Goal: Information Seeking & Learning: Learn about a topic

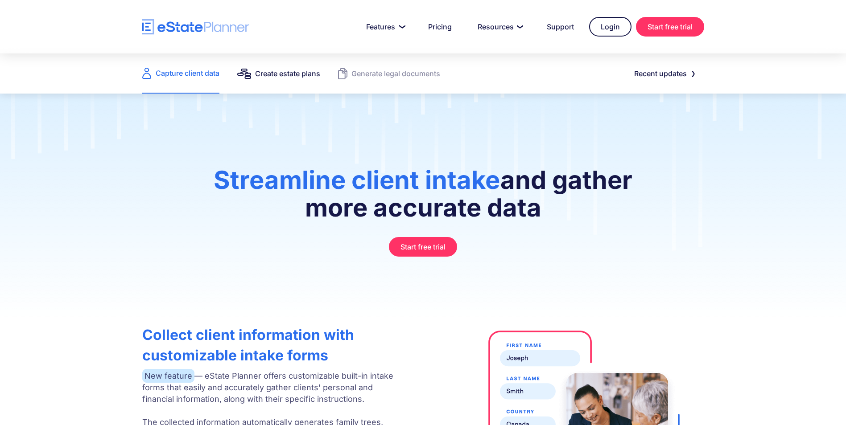
click at [286, 63] on link "Create estate plans" at bounding box center [278, 73] width 83 height 40
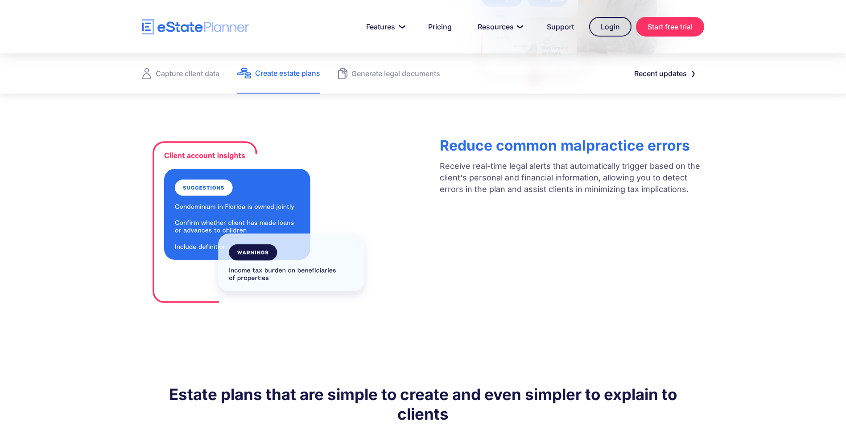
scroll to position [401, 0]
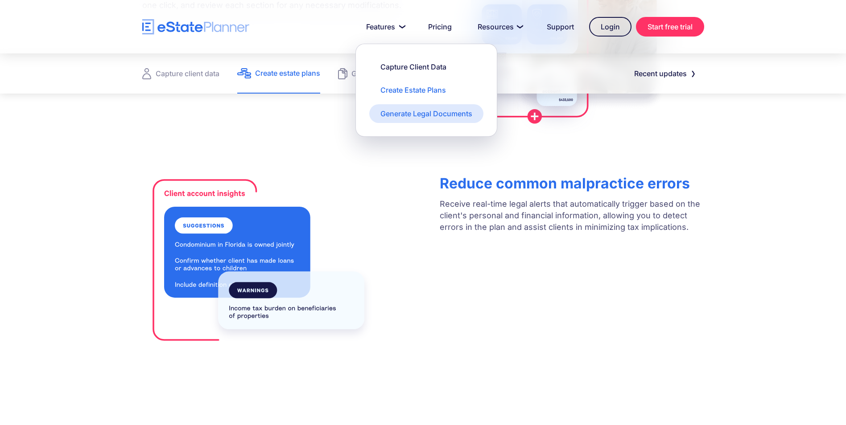
click at [398, 121] on link "Generate Legal Documents" at bounding box center [426, 113] width 114 height 19
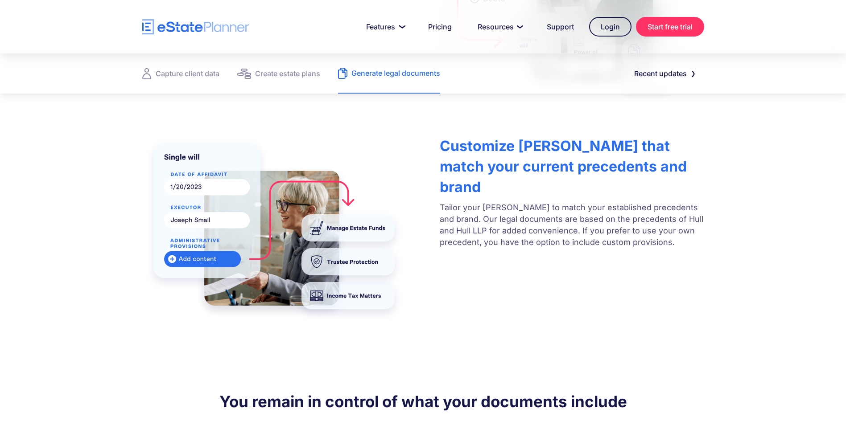
scroll to position [267, 0]
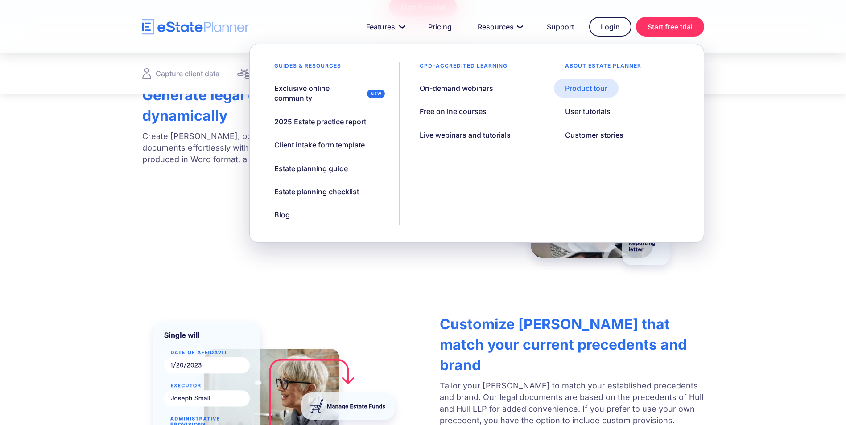
click at [589, 95] on link "Product tour" at bounding box center [586, 88] width 65 height 19
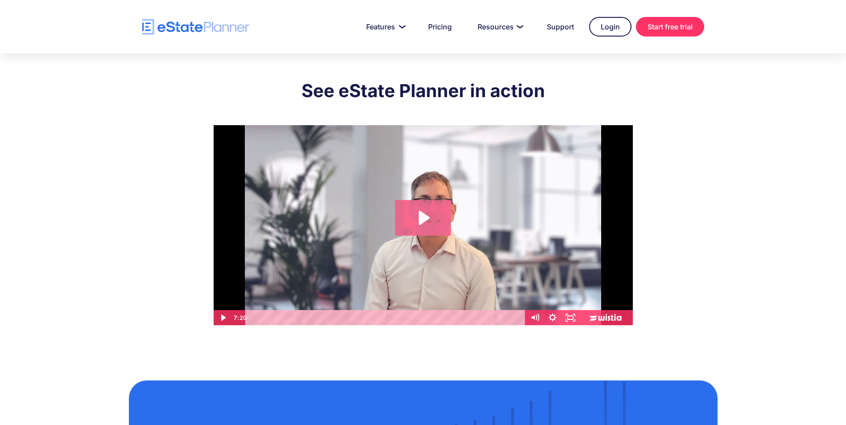
drag, startPoint x: 427, startPoint y: 224, endPoint x: 427, endPoint y: 217, distance: 7.1
click at [427, 222] on icon "Play Video: eState Product Demo Video" at bounding box center [423, 218] width 56 height 36
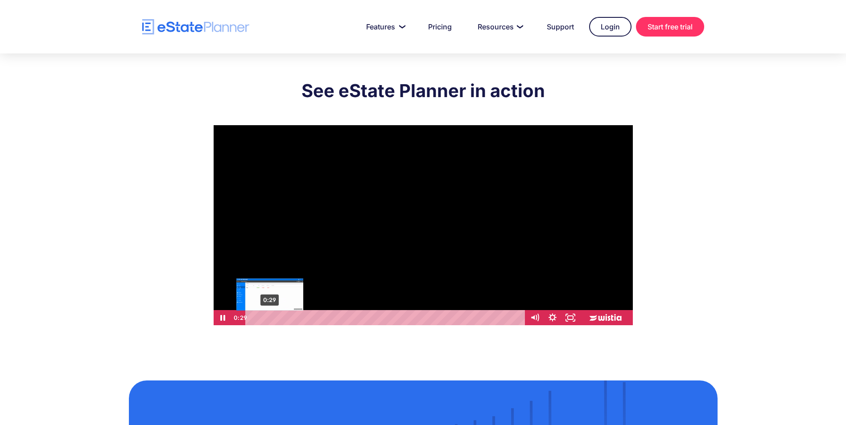
click at [270, 317] on div "0:29" at bounding box center [386, 317] width 269 height 15
click at [286, 315] on div "0:55" at bounding box center [386, 317] width 269 height 15
click at [299, 317] on div "1:13" at bounding box center [386, 317] width 269 height 15
click at [311, 318] on div "1:37" at bounding box center [386, 317] width 269 height 15
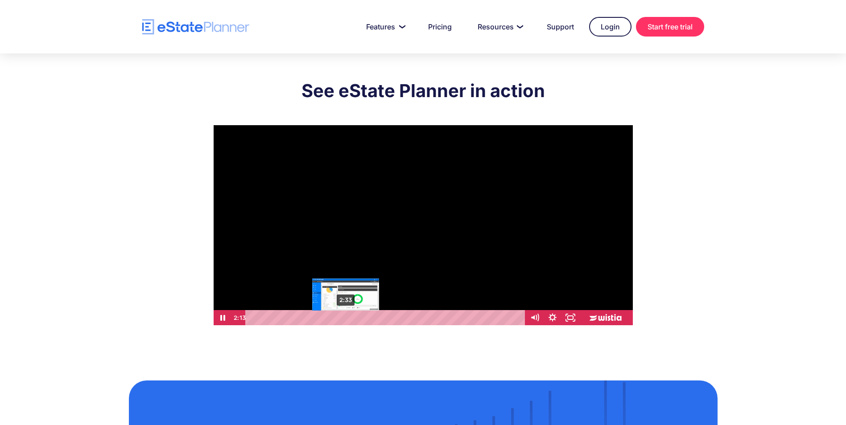
click at [345, 319] on div "2:33" at bounding box center [386, 317] width 269 height 15
click at [358, 319] on div "2:53" at bounding box center [386, 317] width 269 height 15
click at [386, 319] on div "3:40" at bounding box center [386, 317] width 269 height 15
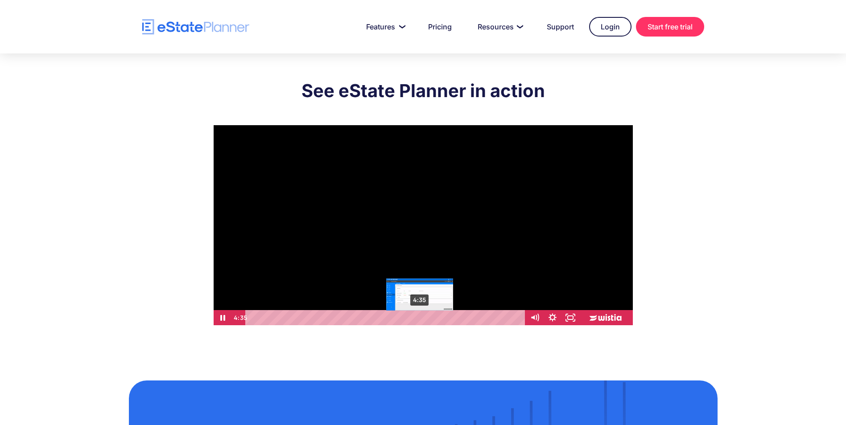
click at [420, 318] on div "4:35" at bounding box center [386, 317] width 269 height 15
click at [439, 316] on div "5:06" at bounding box center [386, 317] width 269 height 15
click at [444, 316] on div "5:15" at bounding box center [386, 317] width 269 height 15
click at [443, 316] on div "Playbar" at bounding box center [442, 318] width 5 height 5
click at [450, 320] on div "5:23" at bounding box center [386, 317] width 269 height 15
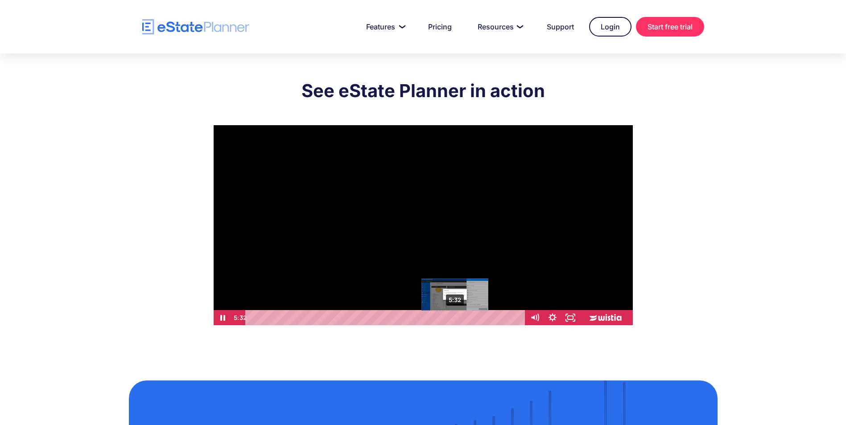
click at [455, 315] on div "5:32" at bounding box center [386, 317] width 269 height 15
click at [455, 317] on div "5:32" at bounding box center [386, 317] width 269 height 15
click at [475, 318] on div "6:04" at bounding box center [386, 317] width 269 height 15
click at [480, 318] on div "6:13" at bounding box center [386, 317] width 269 height 15
click at [488, 318] on div "6:26" at bounding box center [386, 317] width 269 height 15
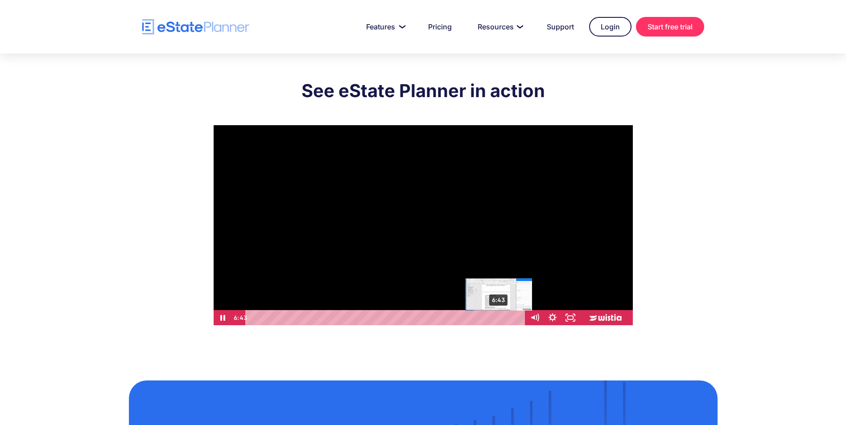
click at [499, 315] on div "6:43" at bounding box center [386, 317] width 269 height 15
click at [506, 317] on div "6:56" at bounding box center [386, 317] width 269 height 15
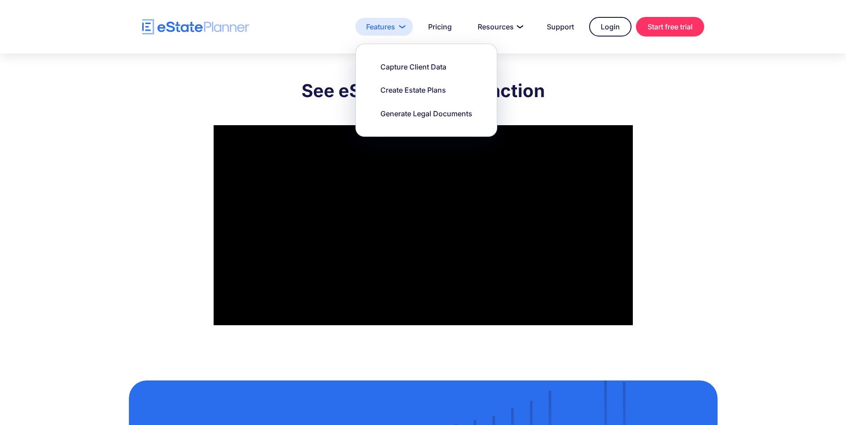
click at [374, 22] on link "Features" at bounding box center [384, 27] width 58 height 18
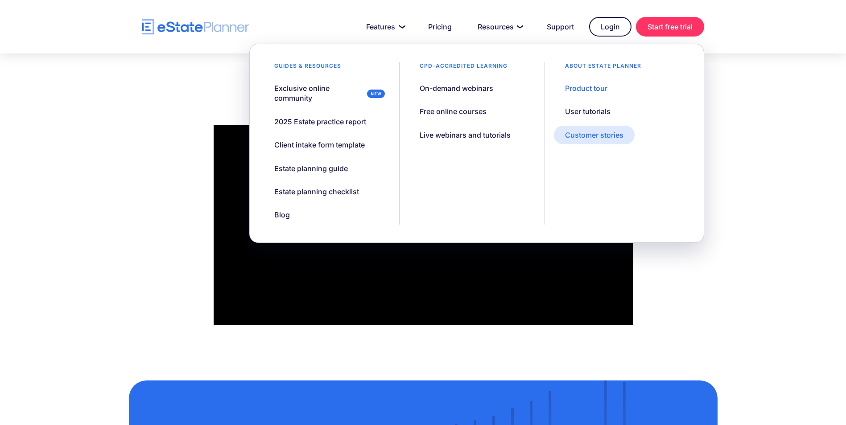
click at [598, 142] on link "Customer stories" at bounding box center [594, 135] width 81 height 19
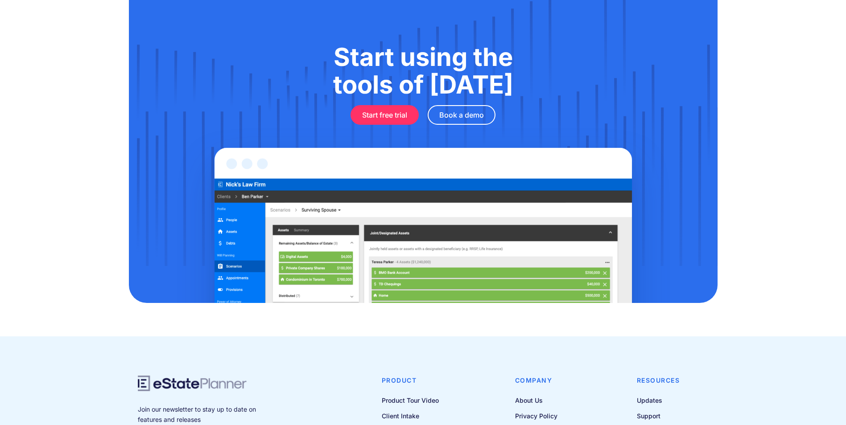
scroll to position [931, 0]
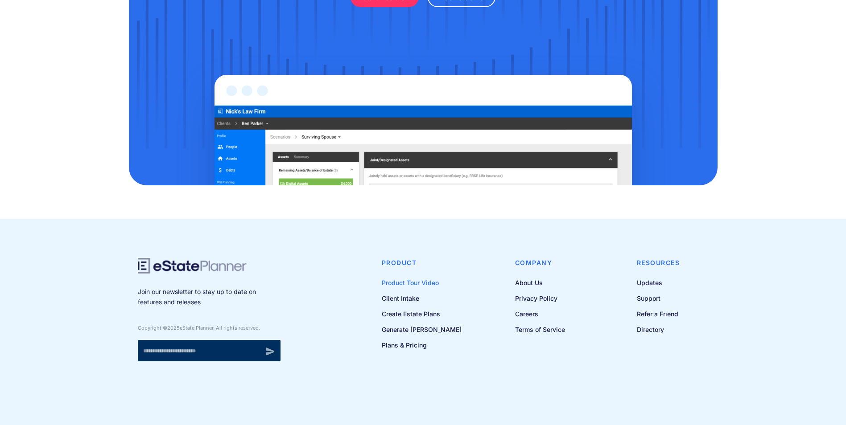
click at [423, 283] on link "Product Tour Video" at bounding box center [422, 282] width 80 height 11
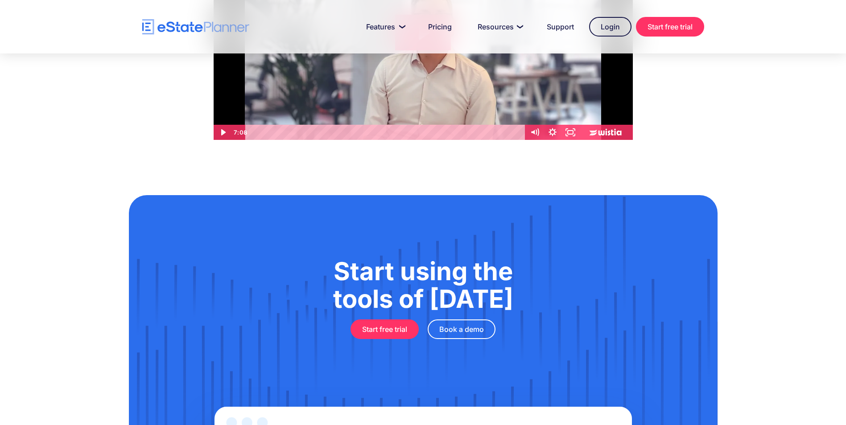
scroll to position [161, 0]
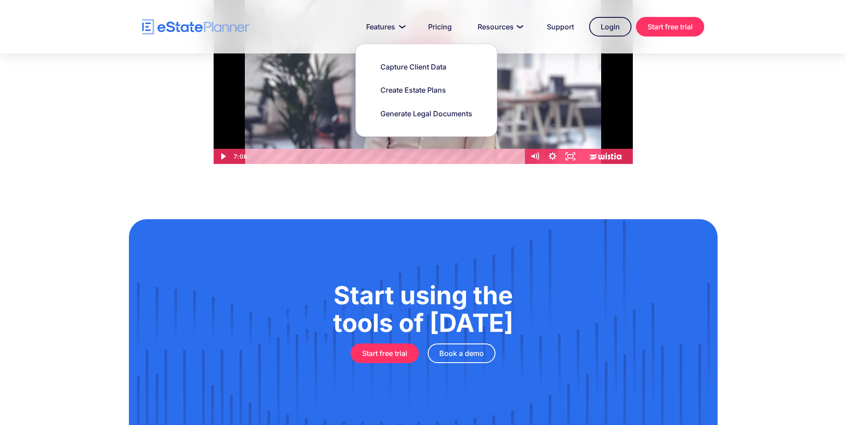
click at [382, 53] on div "Capture Client Data Create Estate Plans Generate Legal Documents" at bounding box center [426, 90] width 142 height 93
click at [390, 66] on div "Capture Client Data" at bounding box center [413, 67] width 66 height 10
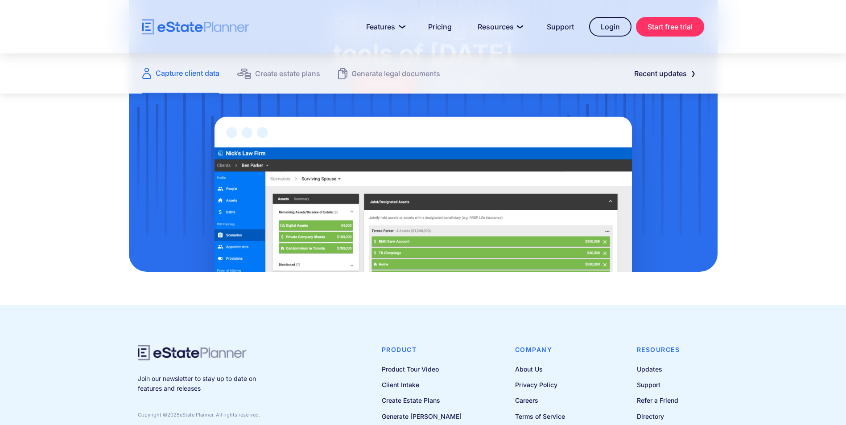
scroll to position [1211, 0]
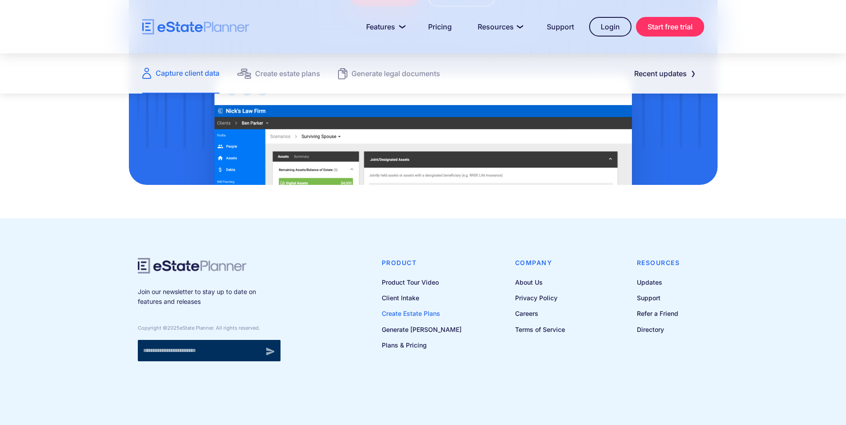
click at [419, 309] on link "Create Estate Plans" at bounding box center [422, 313] width 80 height 11
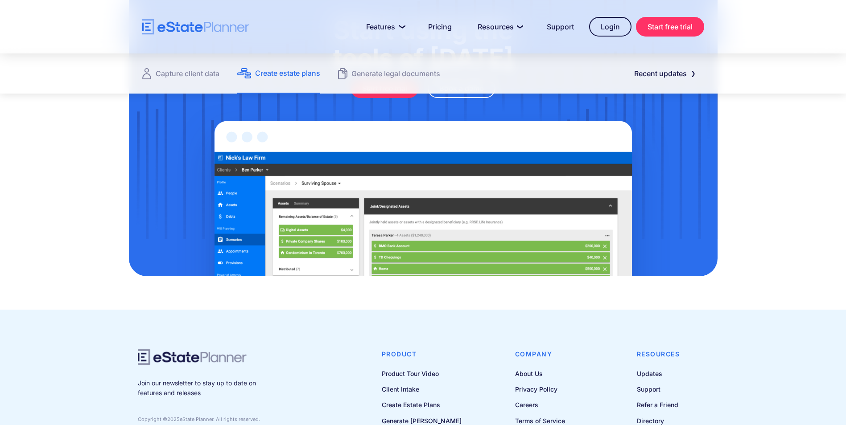
scroll to position [1239, 0]
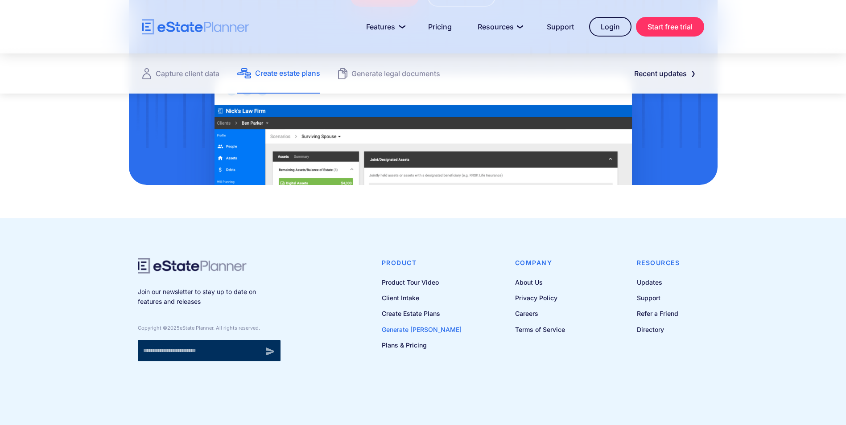
click at [418, 329] on link "Generate [PERSON_NAME]" at bounding box center [422, 329] width 80 height 11
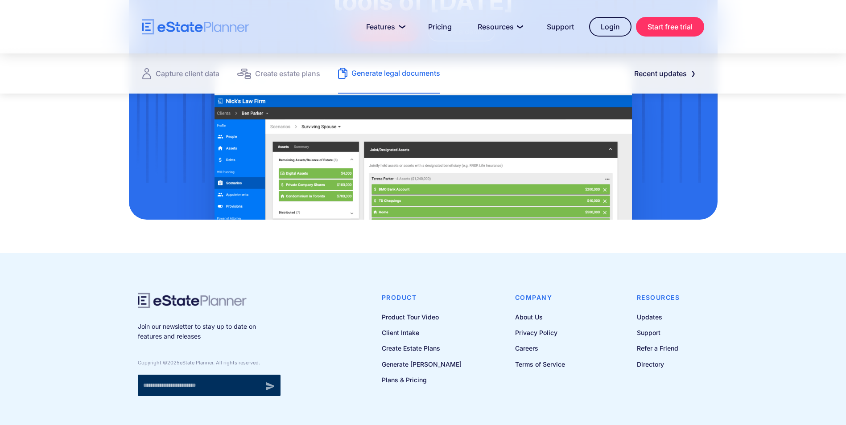
scroll to position [1246, 0]
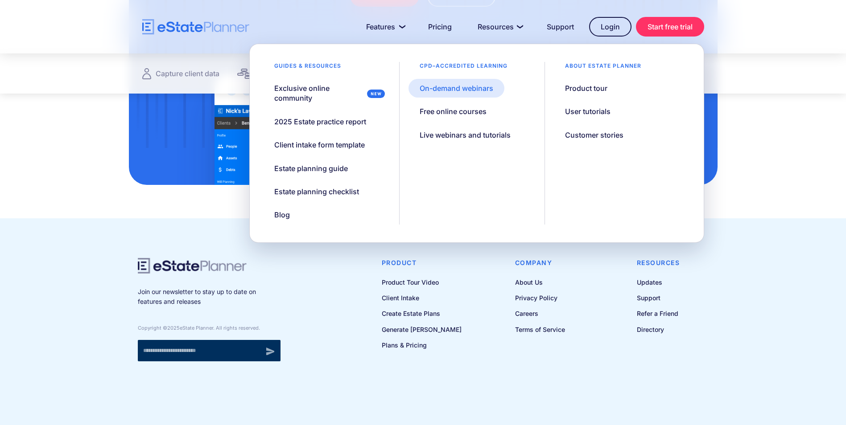
click at [466, 94] on link "On-demand webinars" at bounding box center [456, 88] width 96 height 19
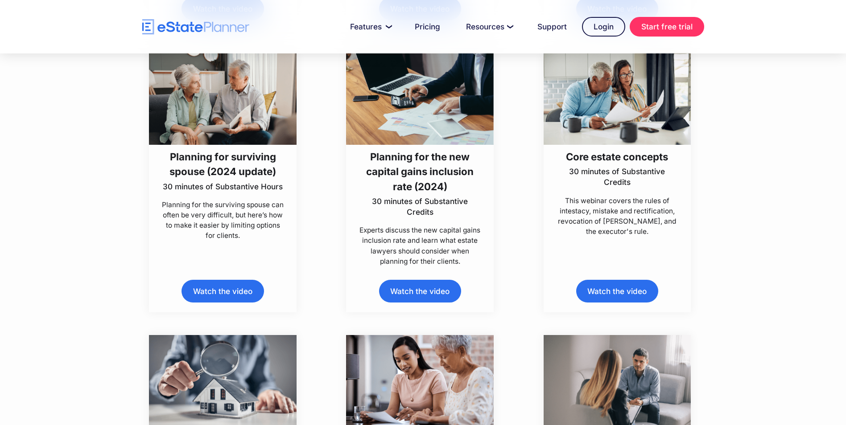
scroll to position [1471, 0]
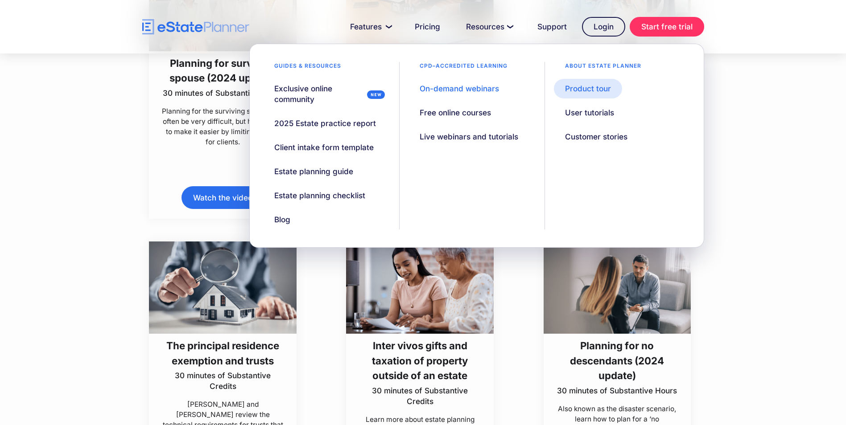
click at [592, 90] on div "Product tour" at bounding box center [588, 88] width 46 height 11
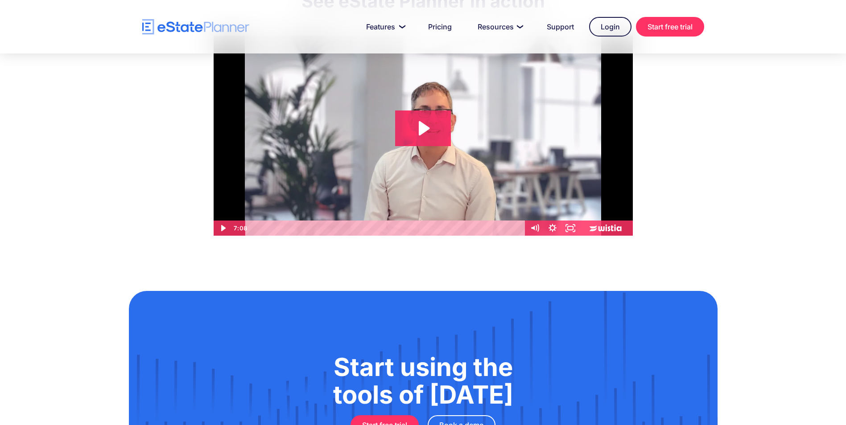
scroll to position [89, 0]
click at [447, 99] on img at bounding box center [423, 136] width 419 height 200
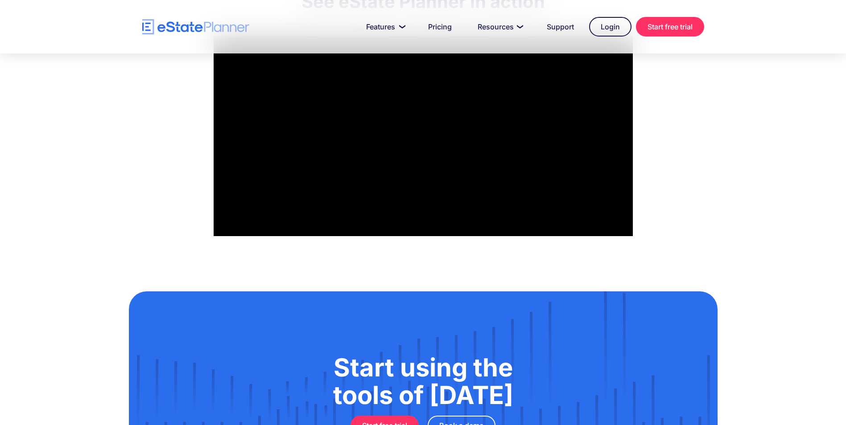
click at [139, 243] on div "See eState Planner in action Click for sound @keyframes VOLUME_SMALL_WAVE_FLASH…" at bounding box center [423, 111] width 588 height 294
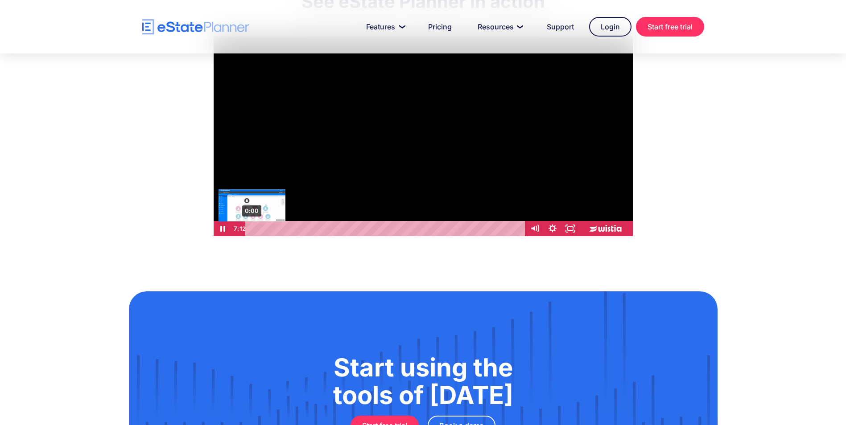
click at [252, 229] on div "0:00" at bounding box center [386, 228] width 269 height 15
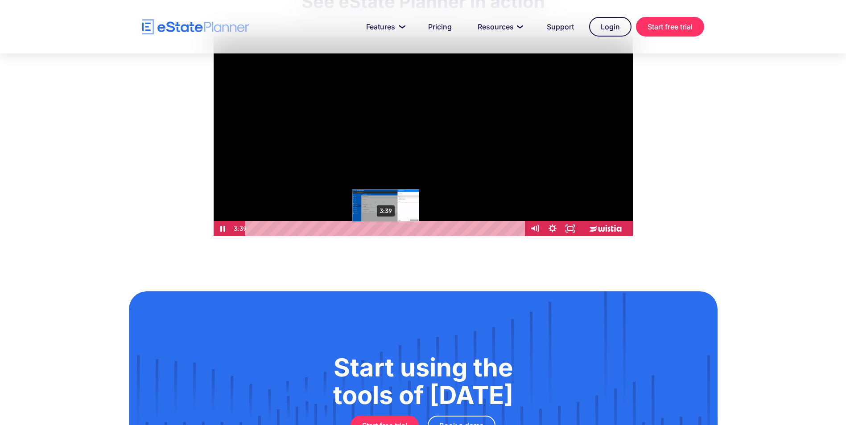
click at [386, 230] on div "3:39" at bounding box center [386, 228] width 269 height 15
click at [403, 226] on div "4:07" at bounding box center [386, 228] width 269 height 15
click at [427, 226] on div "4:47" at bounding box center [386, 228] width 269 height 15
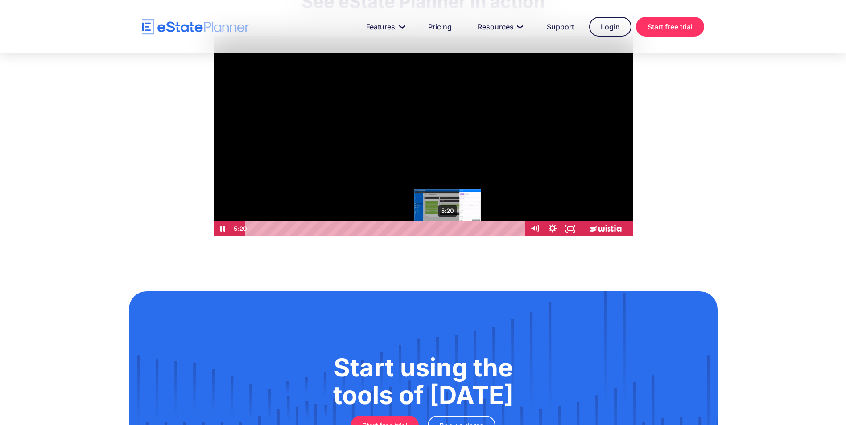
click at [448, 229] on div "5:20" at bounding box center [386, 228] width 269 height 15
